Goal: Information Seeking & Learning: Learn about a topic

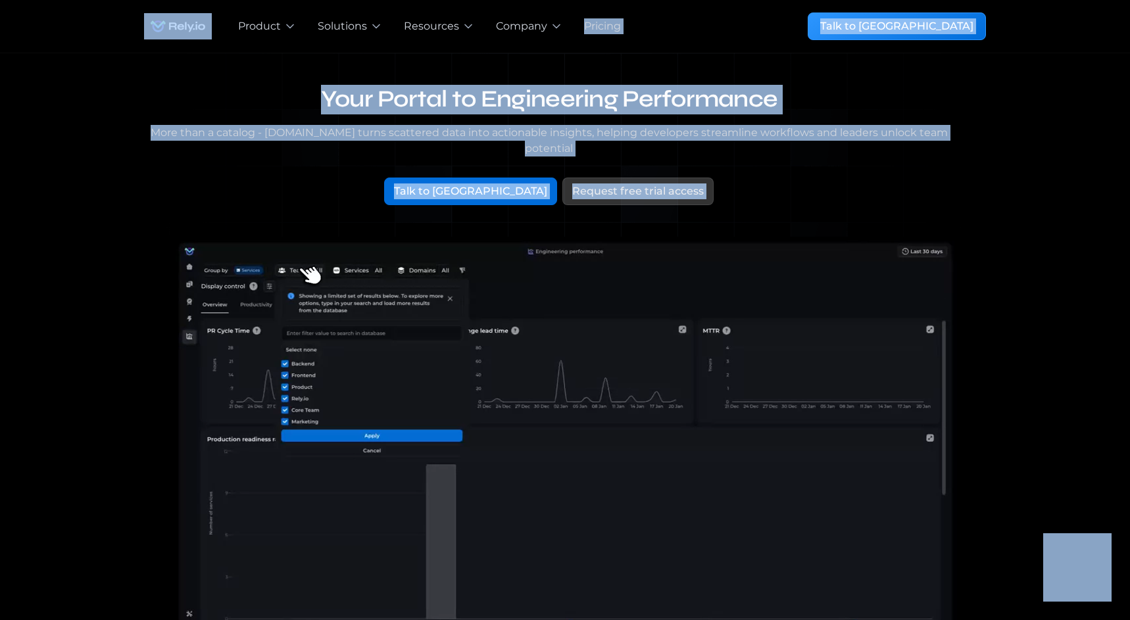
click at [1009, 266] on div "Your Portal to Engineering Performance More than a catalog - [DOMAIN_NAME] turn…" at bounding box center [565, 429] width 1088 height 752
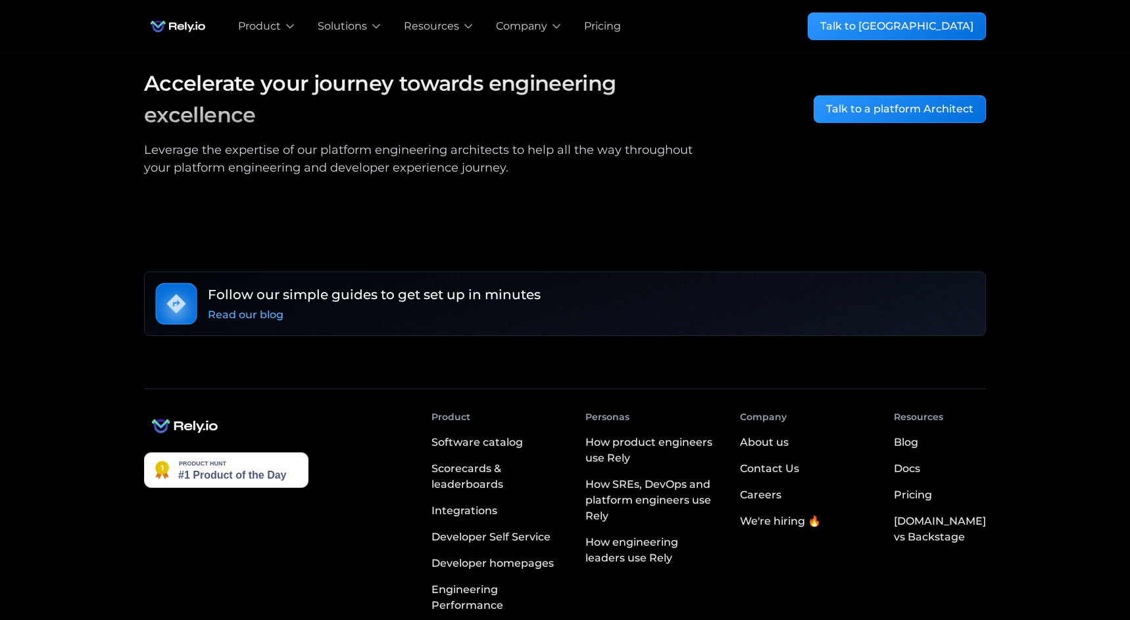
scroll to position [2173, 0]
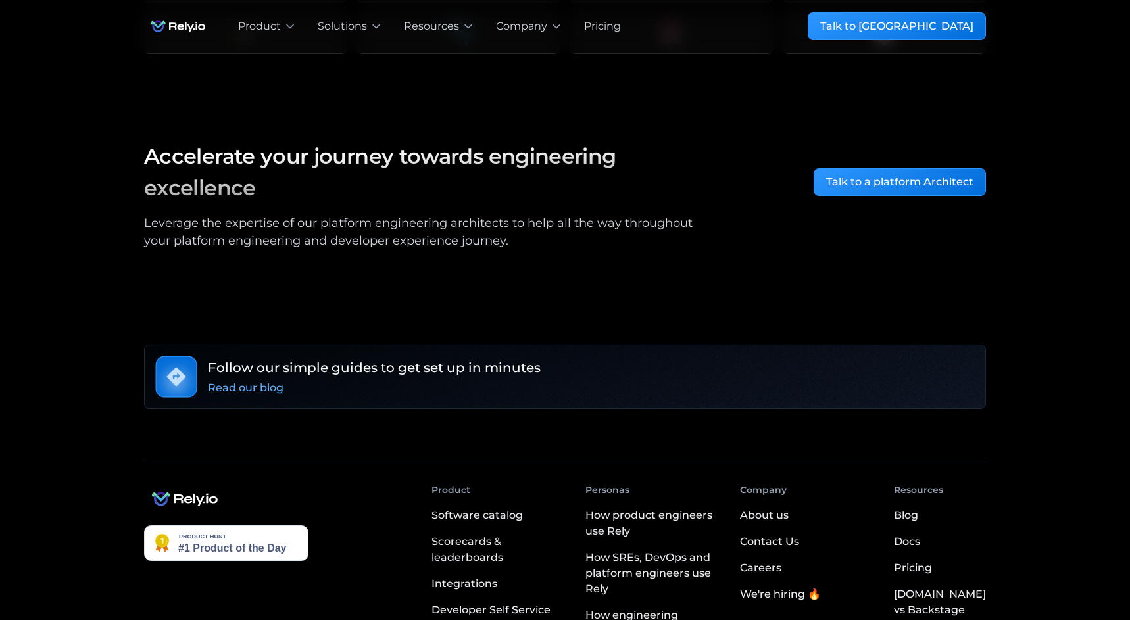
click at [617, 26] on div "Pricing" at bounding box center [602, 26] width 37 height 16
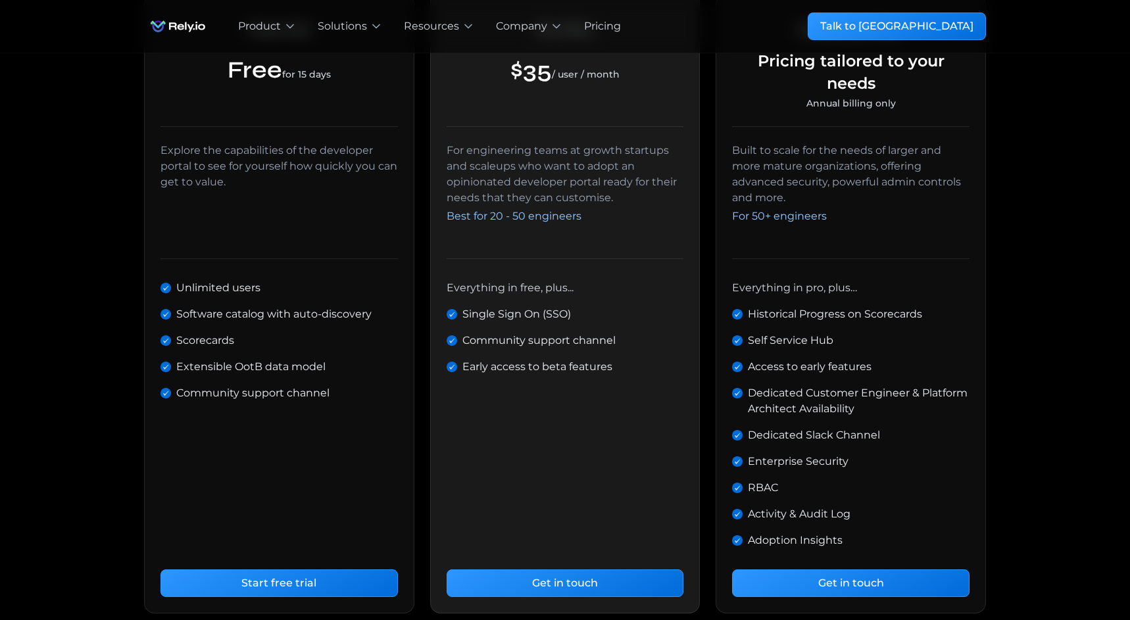
scroll to position [392, 0]
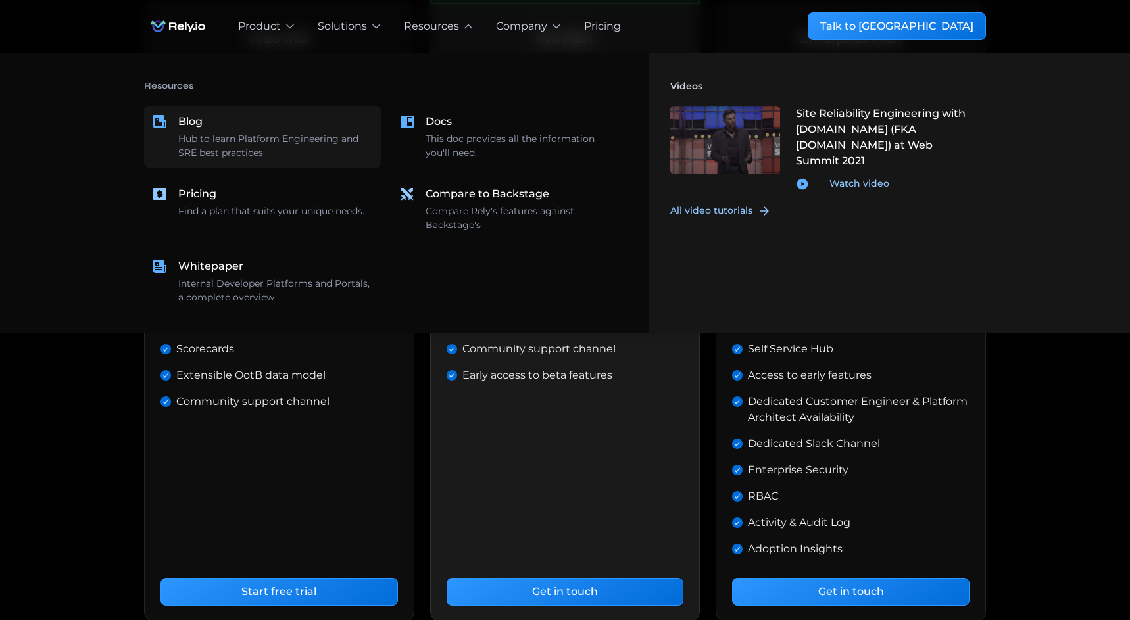
click at [277, 142] on div "Hub to learn Platform Engineering and SRE best practices" at bounding box center [275, 146] width 195 height 28
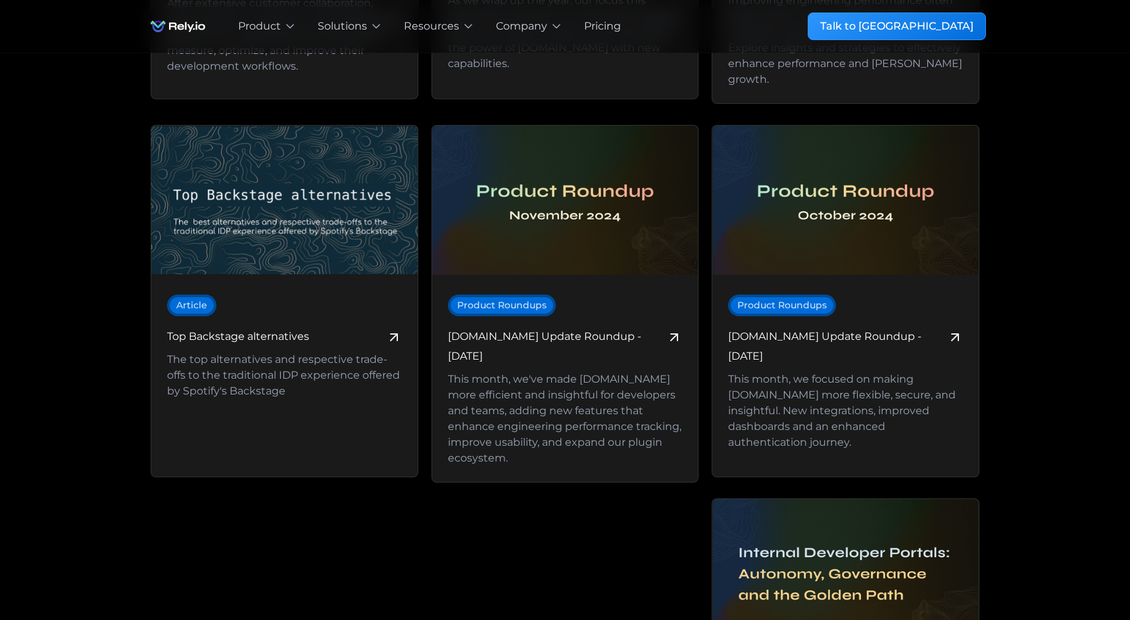
scroll to position [1360, 0]
